Goal: Task Accomplishment & Management: Complete application form

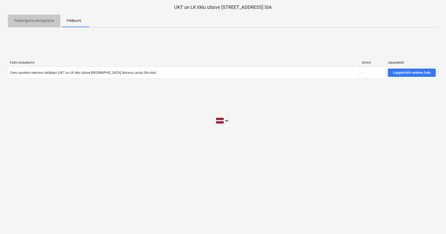
click at [33, 19] on p "Piedāvājuma iesniegšana" at bounding box center [34, 20] width 40 height 5
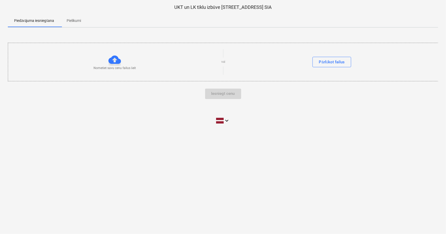
click at [77, 23] on p "Pielikumi" at bounding box center [74, 20] width 14 height 5
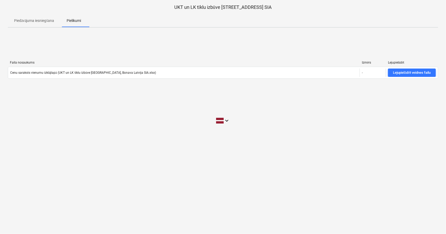
click at [34, 19] on p "Piedāvājuma iesniegšana" at bounding box center [34, 20] width 40 height 5
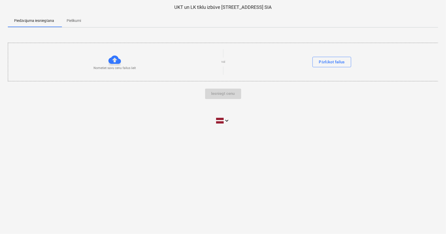
click at [75, 22] on p "Pielikumi" at bounding box center [74, 20] width 14 height 5
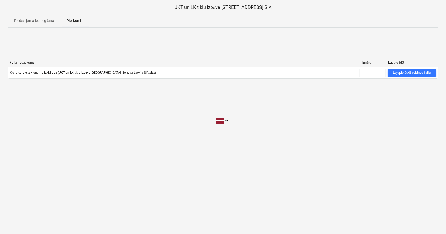
click at [42, 17] on span "Piedāvājuma iesniegšana" at bounding box center [34, 20] width 52 height 9
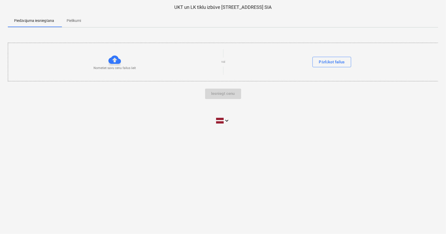
click at [219, 93] on div "Iesniegt cenu" at bounding box center [223, 94] width 430 height 10
click at [73, 21] on p "Pielikumi" at bounding box center [74, 20] width 14 height 5
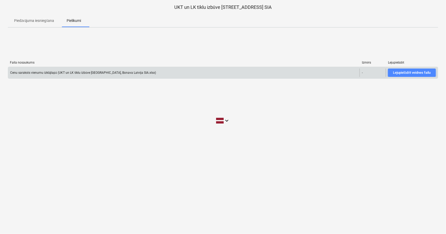
click at [413, 72] on div "Lejupielādēt veidnes failu" at bounding box center [412, 73] width 38 height 6
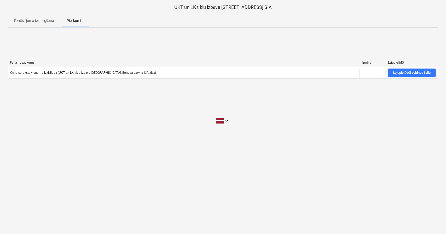
click at [87, 217] on div "UKT un LK tīklu izbūve [STREET_ADDRESS] SIA Piedāvājuma iesniegšana Pielikumi F…" at bounding box center [223, 117] width 446 height 234
click at [33, 20] on p "Piedāvājuma iesniegšana" at bounding box center [34, 20] width 40 height 5
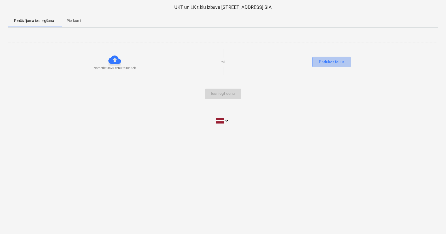
click at [325, 61] on div "Pārlūkot failus" at bounding box center [332, 62] width 26 height 7
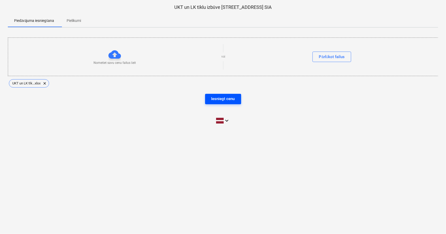
click at [221, 100] on div "Iesniegt cenu" at bounding box center [222, 99] width 23 height 7
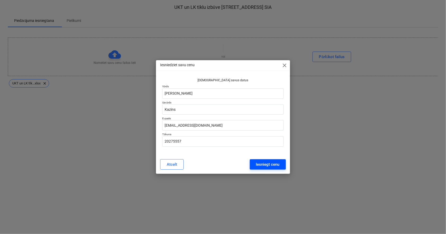
click at [263, 167] on div "Iesniegt cenu" at bounding box center [267, 164] width 23 height 7
